Goal: Task Accomplishment & Management: Contribute content

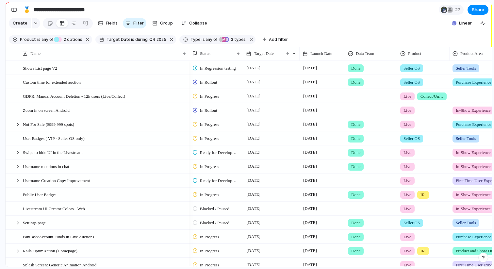
click at [8, 9] on section "**********" at bounding box center [249, 9] width 486 height 15
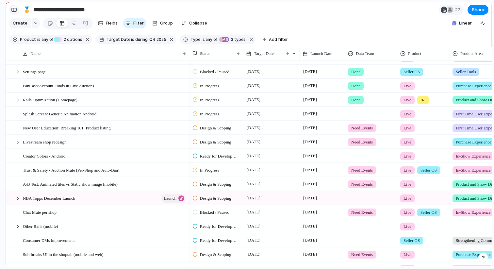
click at [15, 9] on div "button" at bounding box center [14, 10] width 6 height 5
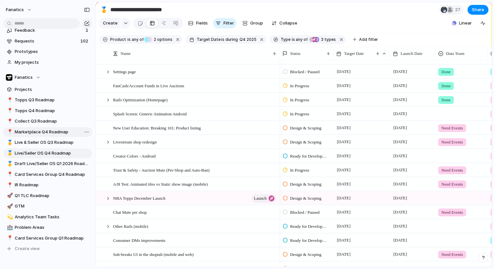
scroll to position [13, 0]
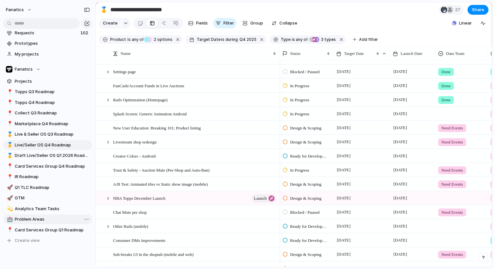
click at [25, 217] on span "Problem Areas" at bounding box center [52, 219] width 75 height 7
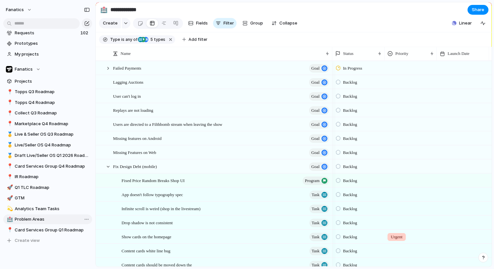
type input "**********"
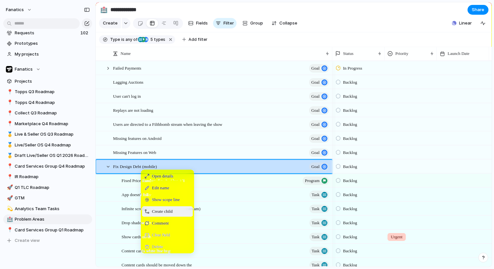
click at [156, 211] on span "Create child" at bounding box center [162, 211] width 21 height 7
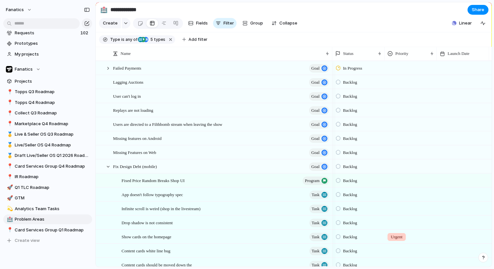
scroll to position [244, 0]
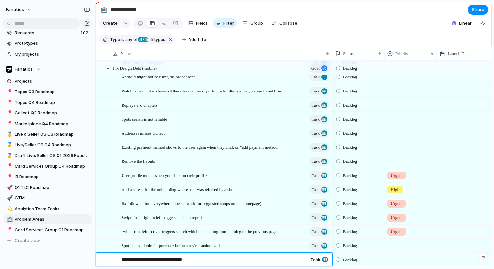
type textarea "**********"
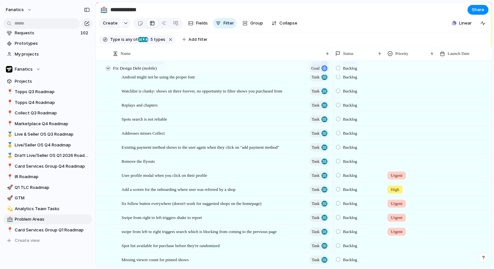
click at [107, 68] on div at bounding box center [108, 68] width 6 height 6
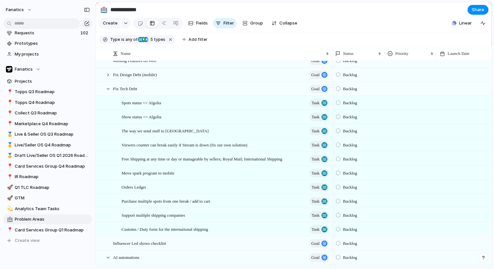
scroll to position [78, 0]
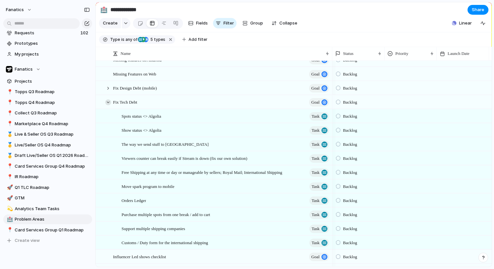
click at [107, 101] on div at bounding box center [108, 102] width 6 height 6
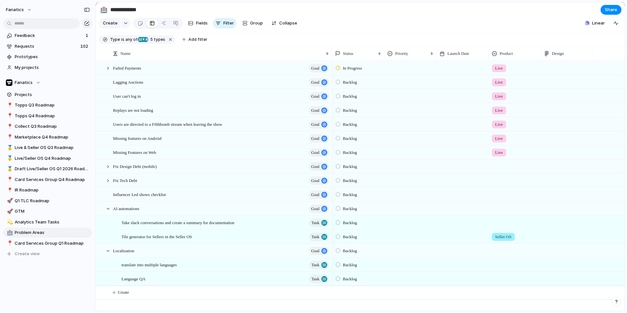
scroll to position [0, 0]
click at [351, 179] on span "Backlog" at bounding box center [350, 180] width 14 height 7
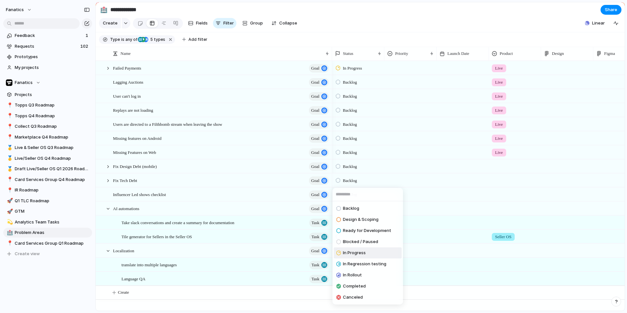
click at [357, 252] on span "In Progress" at bounding box center [354, 253] width 23 height 7
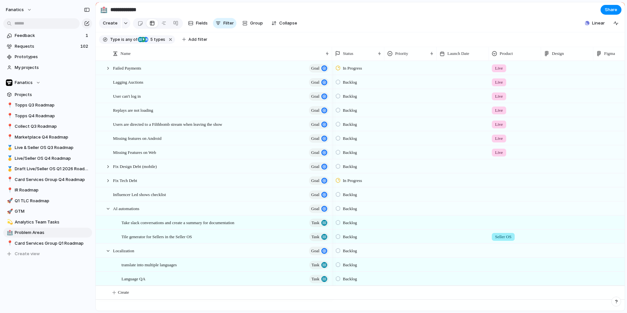
click at [344, 165] on span "Backlog" at bounding box center [350, 166] width 14 height 7
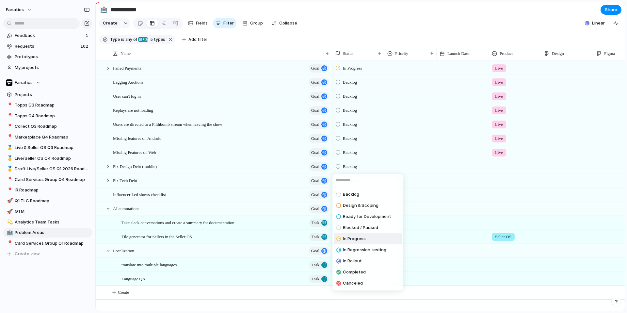
click at [352, 236] on span "In Progress" at bounding box center [354, 239] width 23 height 7
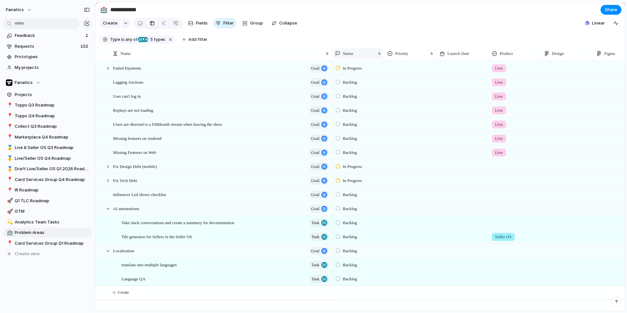
click at [355, 57] on div "Status" at bounding box center [358, 53] width 49 height 10
click at [362, 87] on span "Sort ascending" at bounding box center [362, 89] width 32 height 7
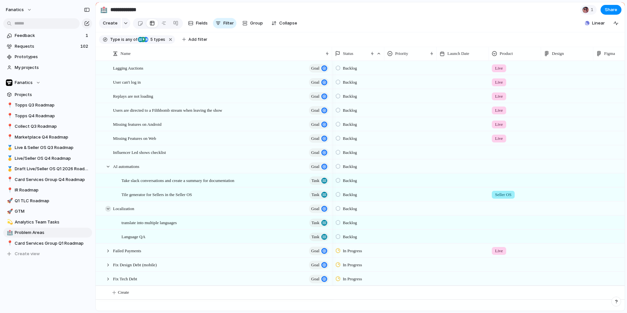
click at [108, 209] on div at bounding box center [108, 209] width 6 height 6
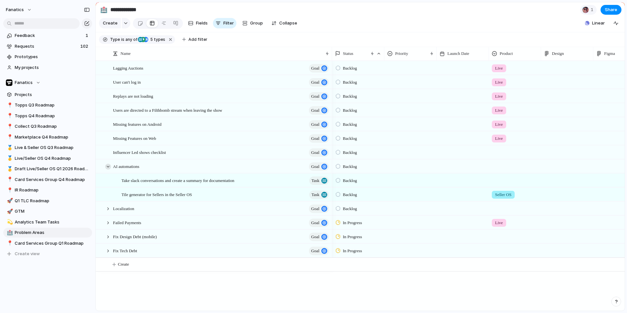
click at [109, 168] on div at bounding box center [108, 167] width 6 height 6
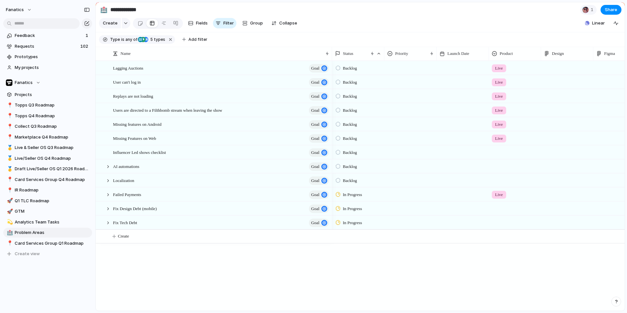
click at [349, 47] on div "Status" at bounding box center [358, 54] width 49 height 14
click at [349, 55] on span "Status" at bounding box center [348, 53] width 10 height 7
click at [362, 102] on span "Sort descending" at bounding box center [363, 100] width 34 height 7
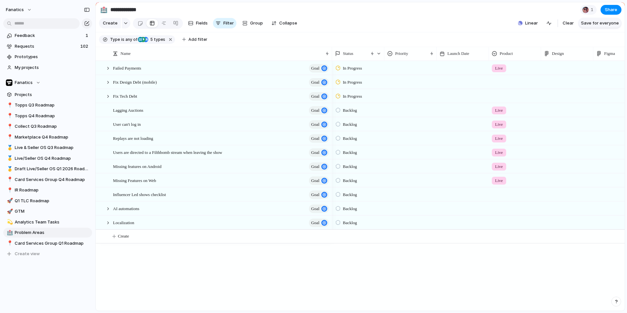
click at [494, 20] on span "Save for everyone" at bounding box center [600, 23] width 38 height 7
click at [107, 83] on div at bounding box center [108, 82] width 6 height 6
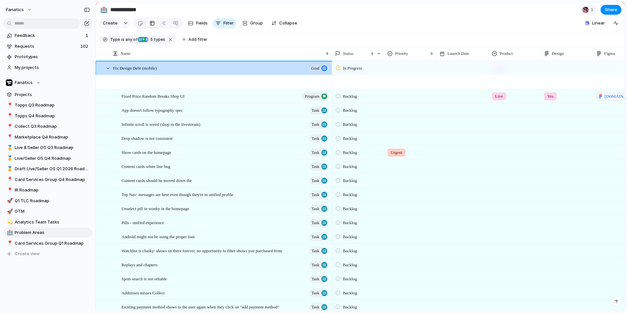
scroll to position [209, 0]
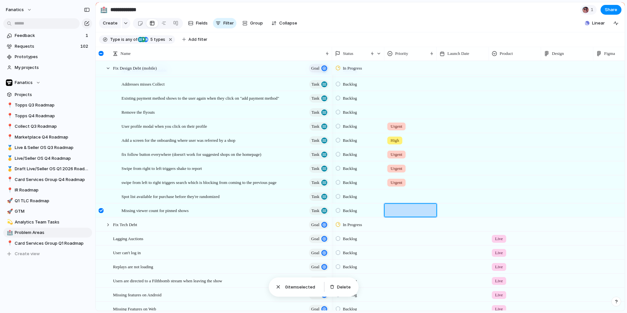
click at [388, 211] on div at bounding box center [411, 209] width 52 height 11
click at [403, 241] on span "Urgent" at bounding box center [399, 238] width 14 height 7
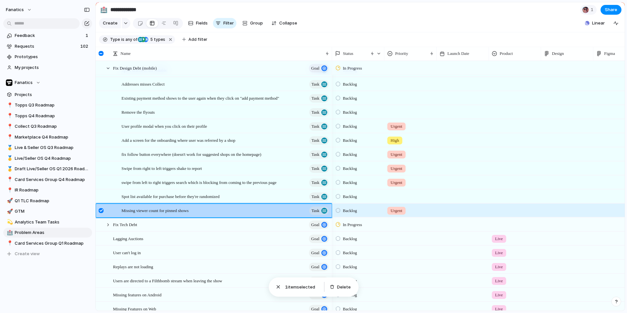
click at [102, 209] on div at bounding box center [101, 210] width 5 height 5
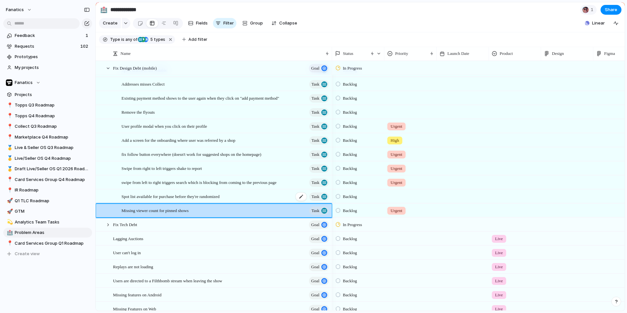
click at [169, 197] on span "Spot list available for purchase before they're randomized" at bounding box center [171, 196] width 98 height 8
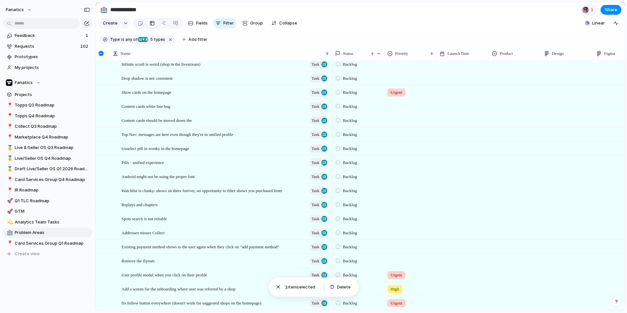
scroll to position [0, 0]
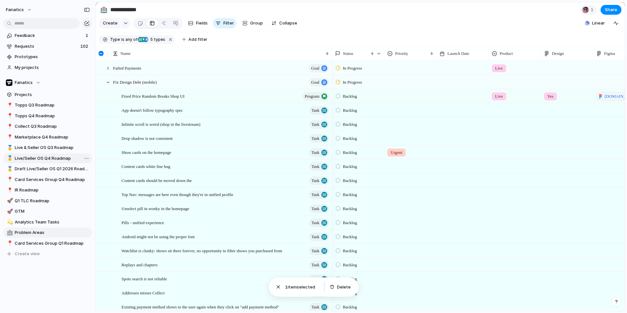
click at [35, 160] on span "Live/Seller OS Q4 Roadmap" at bounding box center [52, 158] width 75 height 7
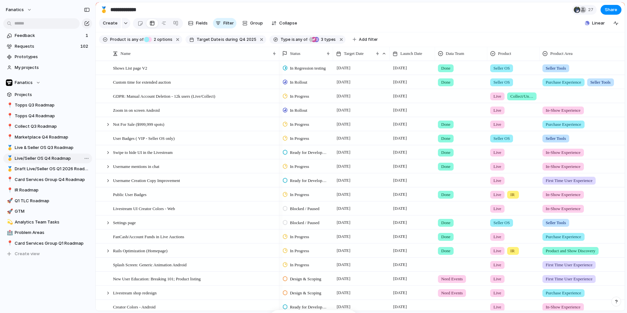
type input "**********"
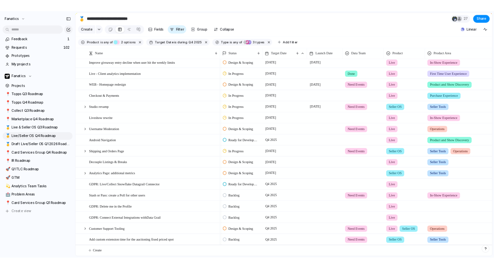
scroll to position [368, 0]
